Goal: Feedback & Contribution: Leave review/rating

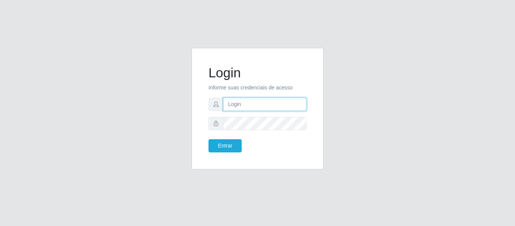
click at [298, 104] on input "text" at bounding box center [264, 104] width 83 height 13
type input "[PERSON_NAME][EMAIL_ADDRESS][DOMAIN_NAME]"
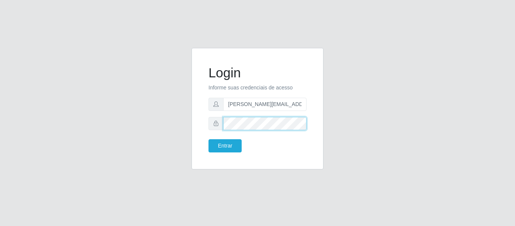
click at [209, 139] on button "Entrar" at bounding box center [225, 145] width 33 height 13
click at [228, 146] on body "Login Informe suas credenciais de acesso [PERSON_NAME][EMAIL_ADDRESS][DOMAIN_NA…" at bounding box center [257, 113] width 515 height 226
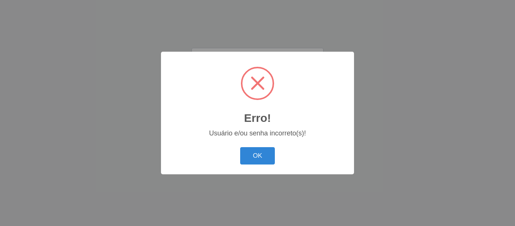
click at [280, 177] on div "Erro! × Usuário e/ou senha incorreto(s)! OK Cancel" at bounding box center [257, 113] width 515 height 226
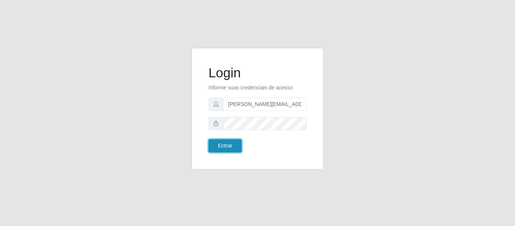
click at [227, 148] on button "Entrar" at bounding box center [225, 145] width 33 height 13
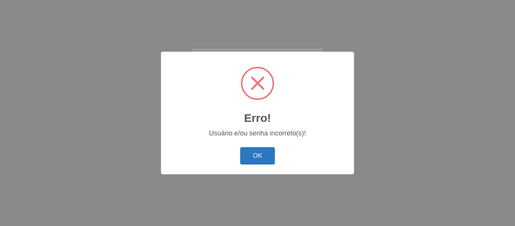
click at [250, 151] on button "OK" at bounding box center [257, 156] width 35 height 18
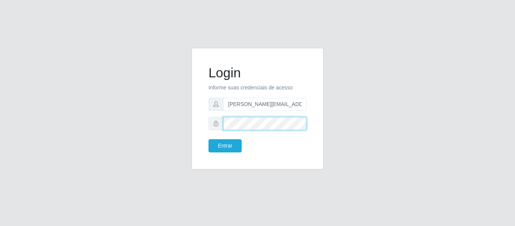
click at [209, 139] on button "Entrar" at bounding box center [225, 145] width 33 height 13
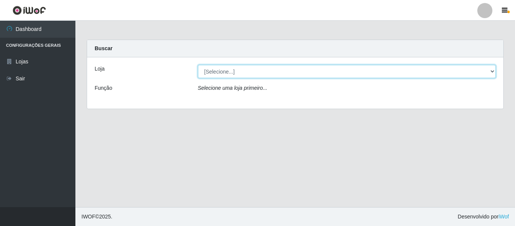
click at [495, 69] on select "[Selecione...] Hiper Queiroz - [GEOGRAPHIC_DATA]" at bounding box center [347, 71] width 298 height 13
select select "497"
click at [198, 65] on select "[Selecione...] Hiper Queiroz - [GEOGRAPHIC_DATA]" at bounding box center [347, 71] width 298 height 13
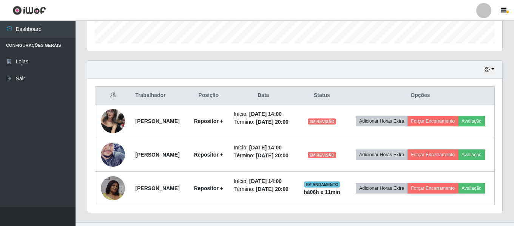
scroll to position [258, 0]
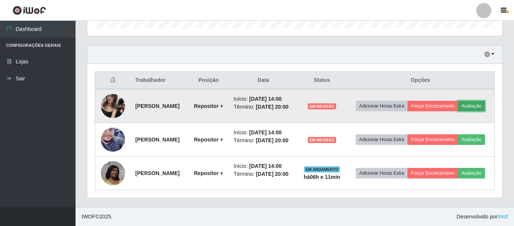
click at [458, 101] on button "Avaliação" at bounding box center [471, 106] width 27 height 11
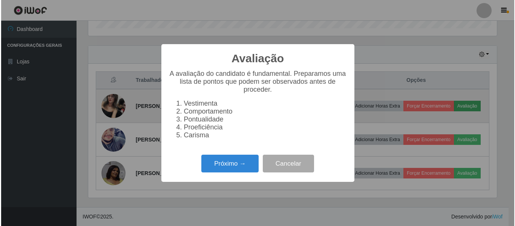
scroll to position [157, 411]
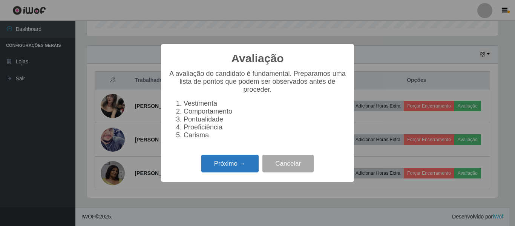
click at [245, 166] on button "Próximo →" at bounding box center [229, 164] width 57 height 18
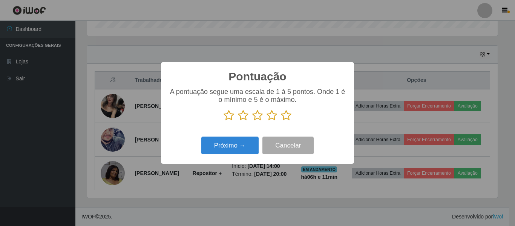
scroll to position [377164, 376910]
click at [235, 117] on p at bounding box center [258, 115] width 178 height 11
click at [229, 117] on icon at bounding box center [229, 115] width 11 height 11
click at [224, 121] on input "radio" at bounding box center [224, 121] width 0 height 0
click at [243, 117] on icon at bounding box center [243, 115] width 11 height 11
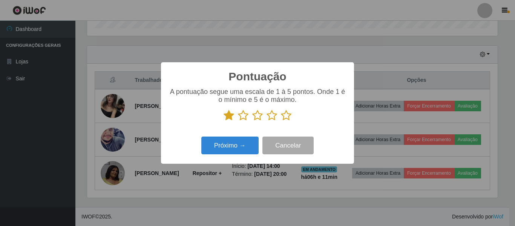
click at [238, 121] on input "radio" at bounding box center [238, 121] width 0 height 0
click at [259, 118] on icon at bounding box center [257, 115] width 11 height 11
click at [252, 121] on input "radio" at bounding box center [252, 121] width 0 height 0
drag, startPoint x: 271, startPoint y: 115, endPoint x: 274, endPoint y: 116, distance: 3.9
click at [271, 115] on icon at bounding box center [272, 115] width 11 height 11
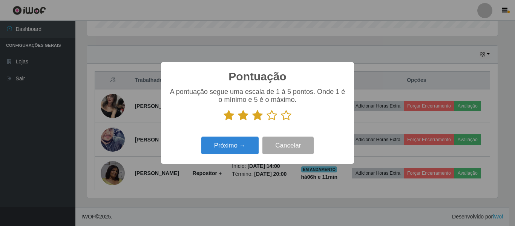
click at [267, 121] on input "radio" at bounding box center [267, 121] width 0 height 0
click at [285, 116] on icon at bounding box center [286, 115] width 11 height 11
click at [281, 121] on input "radio" at bounding box center [281, 121] width 0 height 0
click at [253, 145] on button "Próximo →" at bounding box center [229, 146] width 57 height 18
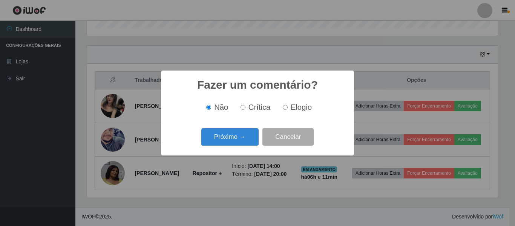
click at [286, 109] on input "Elogio" at bounding box center [285, 107] width 5 height 5
radio input "true"
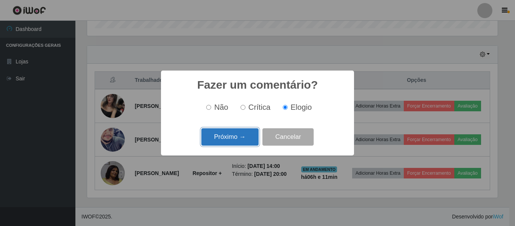
click at [237, 141] on button "Próximo →" at bounding box center [229, 137] width 57 height 18
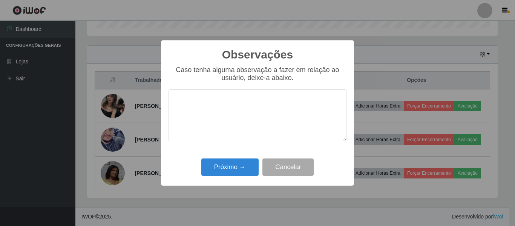
click at [229, 103] on textarea at bounding box center [258, 115] width 178 height 52
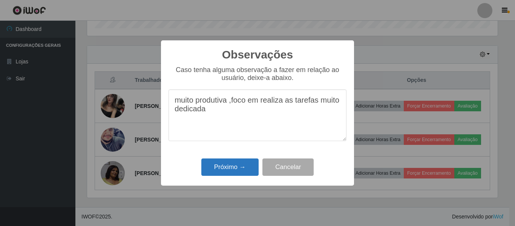
type textarea "muito produtiva ,foco em realiza as tarefas muito dedicada"
click at [221, 166] on button "Próximo →" at bounding box center [229, 167] width 57 height 18
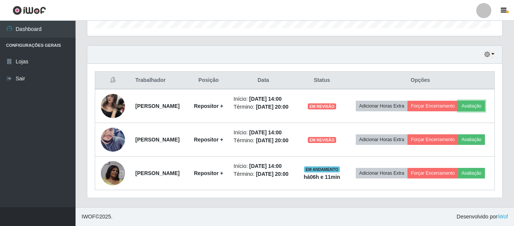
scroll to position [157, 415]
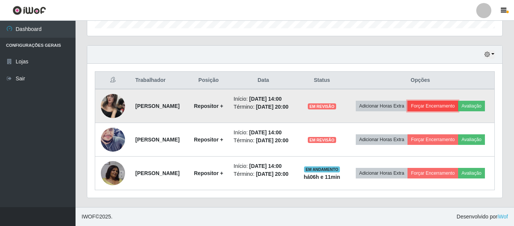
click at [458, 101] on button "Forçar Encerramento" at bounding box center [432, 106] width 51 height 11
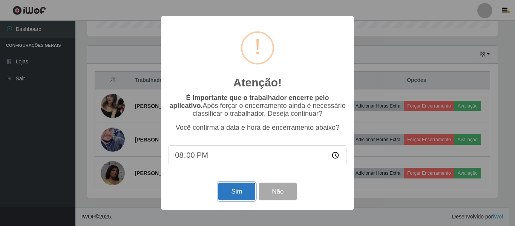
click at [235, 195] on button "Sim" at bounding box center [236, 192] width 37 height 18
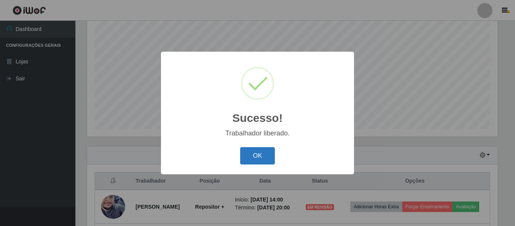
click at [264, 158] on button "OK" at bounding box center [257, 156] width 35 height 18
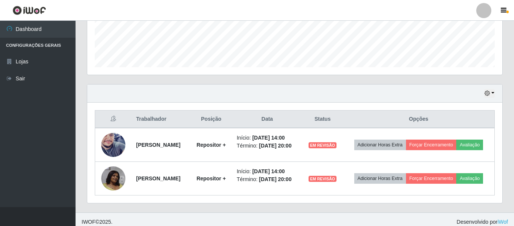
scroll to position [208, 0]
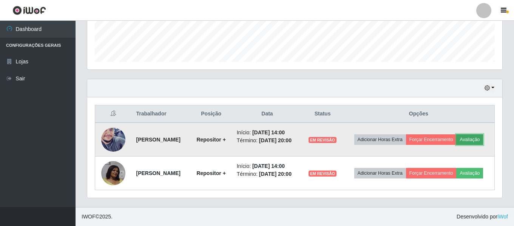
click at [467, 140] on button "Avaliação" at bounding box center [469, 139] width 27 height 11
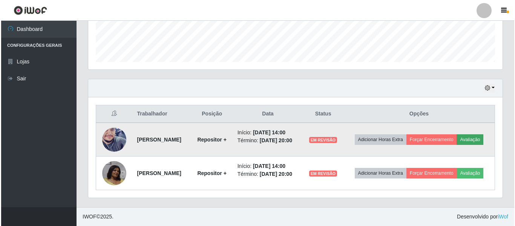
scroll to position [157, 411]
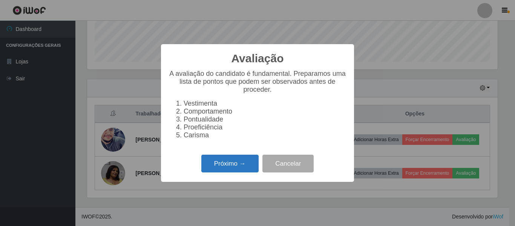
click at [237, 168] on button "Próximo →" at bounding box center [229, 164] width 57 height 18
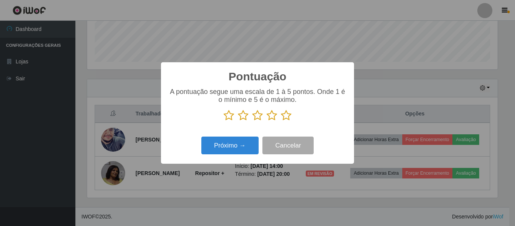
scroll to position [377164, 376910]
click at [227, 114] on icon at bounding box center [229, 115] width 11 height 11
click at [224, 121] on input "radio" at bounding box center [224, 121] width 0 height 0
click at [243, 121] on icon at bounding box center [243, 115] width 11 height 11
click at [238, 121] on input "radio" at bounding box center [238, 121] width 0 height 0
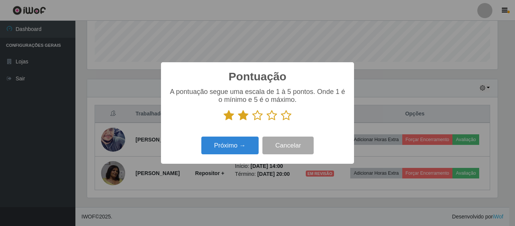
click at [255, 118] on icon at bounding box center [257, 115] width 11 height 11
click at [252, 121] on input "radio" at bounding box center [252, 121] width 0 height 0
click at [271, 118] on icon at bounding box center [272, 115] width 11 height 11
click at [267, 121] on input "radio" at bounding box center [267, 121] width 0 height 0
click at [246, 152] on button "Próximo →" at bounding box center [229, 146] width 57 height 18
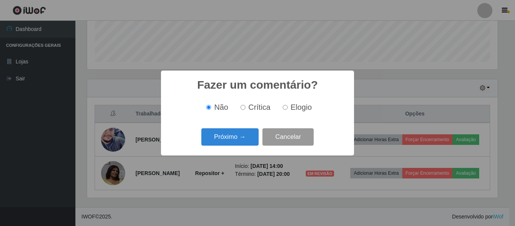
drag, startPoint x: 286, startPoint y: 109, endPoint x: 272, endPoint y: 129, distance: 25.4
click at [286, 109] on input "Elogio" at bounding box center [285, 107] width 5 height 5
radio input "true"
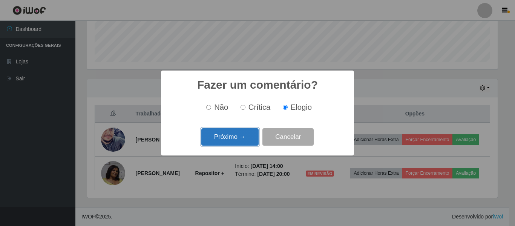
click at [250, 134] on button "Próximo →" at bounding box center [229, 137] width 57 height 18
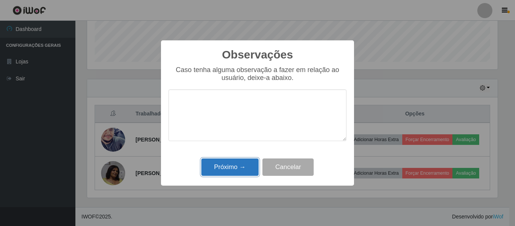
click at [239, 171] on button "Próximo →" at bounding box center [229, 167] width 57 height 18
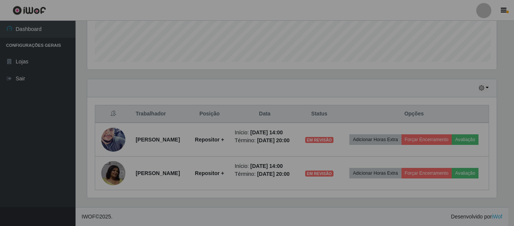
scroll to position [157, 415]
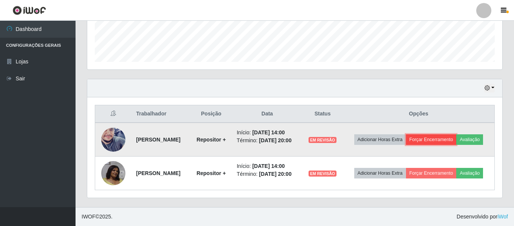
click at [446, 141] on button "Forçar Encerramento" at bounding box center [431, 139] width 51 height 11
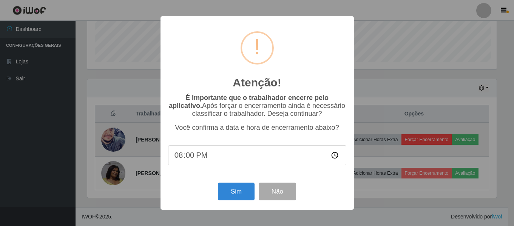
scroll to position [157, 411]
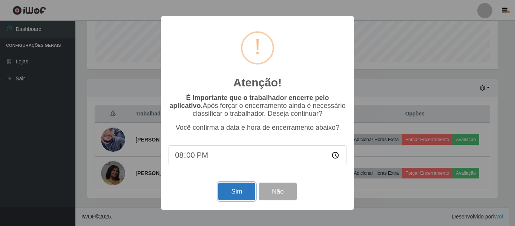
click at [239, 195] on button "Sim" at bounding box center [236, 192] width 37 height 18
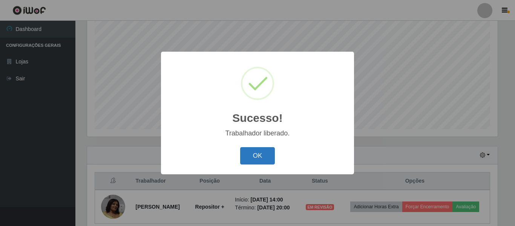
click at [265, 155] on button "OK" at bounding box center [257, 156] width 35 height 18
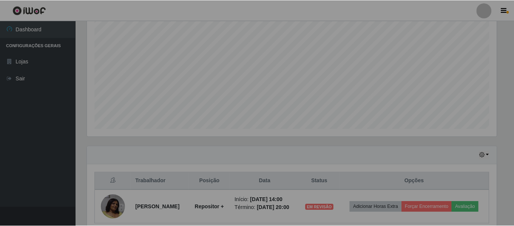
scroll to position [157, 415]
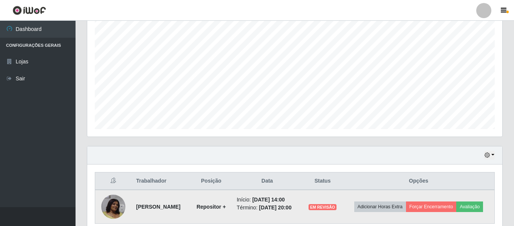
click at [477, 200] on td "Adicionar Horas Extra Forçar Encerramento Avaliação" at bounding box center [419, 207] width 152 height 34
click at [477, 202] on button "Avaliação" at bounding box center [469, 206] width 27 height 11
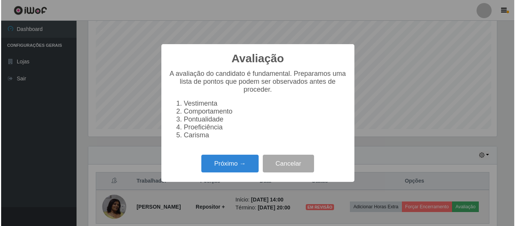
scroll to position [157, 411]
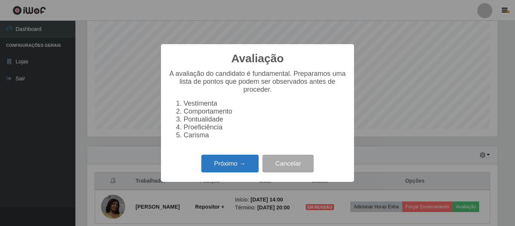
click at [222, 167] on button "Próximo →" at bounding box center [229, 164] width 57 height 18
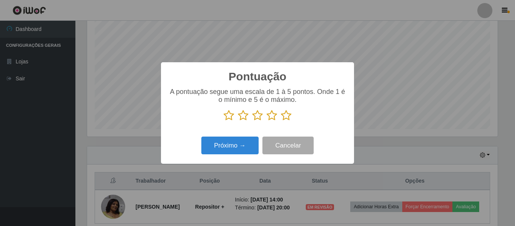
scroll to position [0, 0]
click at [227, 118] on icon at bounding box center [229, 115] width 11 height 11
click at [224, 121] on input "radio" at bounding box center [224, 121] width 0 height 0
click at [243, 118] on icon at bounding box center [243, 115] width 11 height 11
click at [238, 121] on input "radio" at bounding box center [238, 121] width 0 height 0
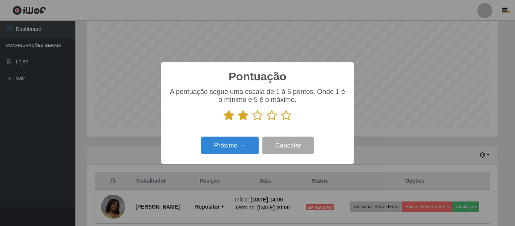
click at [256, 115] on icon at bounding box center [257, 115] width 11 height 11
click at [252, 121] on input "radio" at bounding box center [252, 121] width 0 height 0
click at [274, 118] on icon at bounding box center [272, 115] width 11 height 11
click at [267, 121] on input "radio" at bounding box center [267, 121] width 0 height 0
click at [287, 115] on icon at bounding box center [286, 115] width 11 height 11
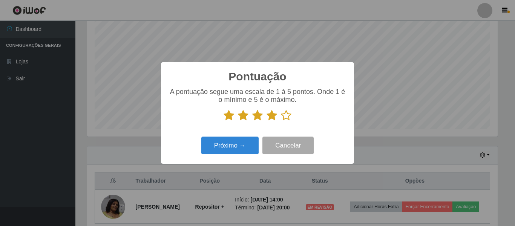
click at [281, 121] on input "radio" at bounding box center [281, 121] width 0 height 0
click at [244, 144] on button "Próximo →" at bounding box center [229, 146] width 57 height 18
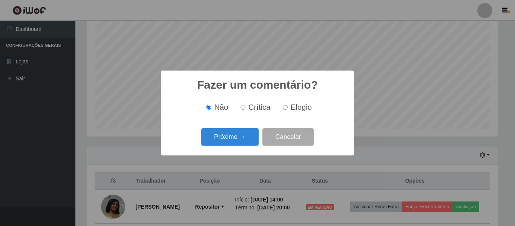
click at [285, 108] on input "Elogio" at bounding box center [285, 107] width 5 height 5
radio input "true"
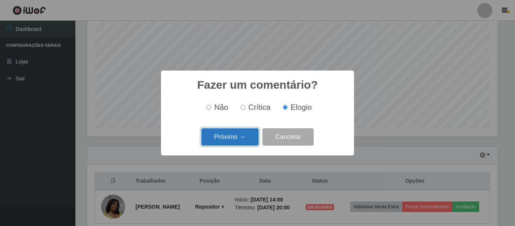
click at [243, 137] on button "Próximo →" at bounding box center [229, 137] width 57 height 18
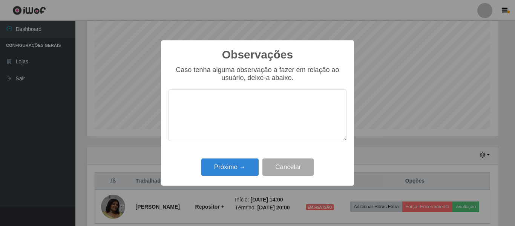
click at [217, 102] on textarea at bounding box center [258, 115] width 178 height 52
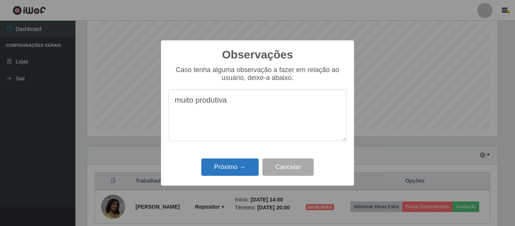
type textarea "muito produtiva"
click at [223, 171] on button "Próximo →" at bounding box center [229, 167] width 57 height 18
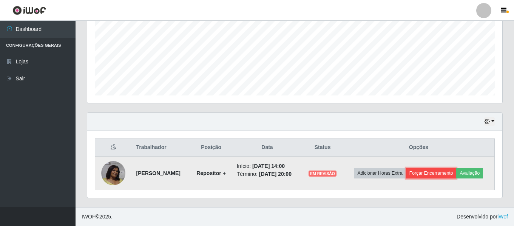
click at [442, 168] on button "Forçar Encerramento" at bounding box center [431, 173] width 51 height 11
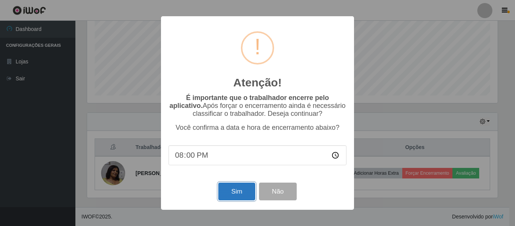
click at [240, 194] on button "Sim" at bounding box center [236, 192] width 37 height 18
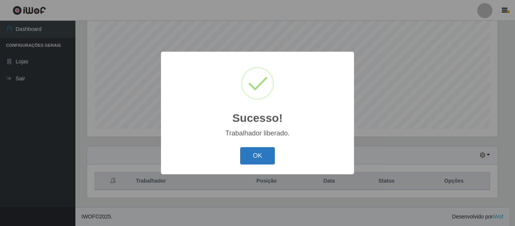
click at [255, 160] on button "OK" at bounding box center [257, 156] width 35 height 18
